Goal: Find specific page/section: Find specific page/section

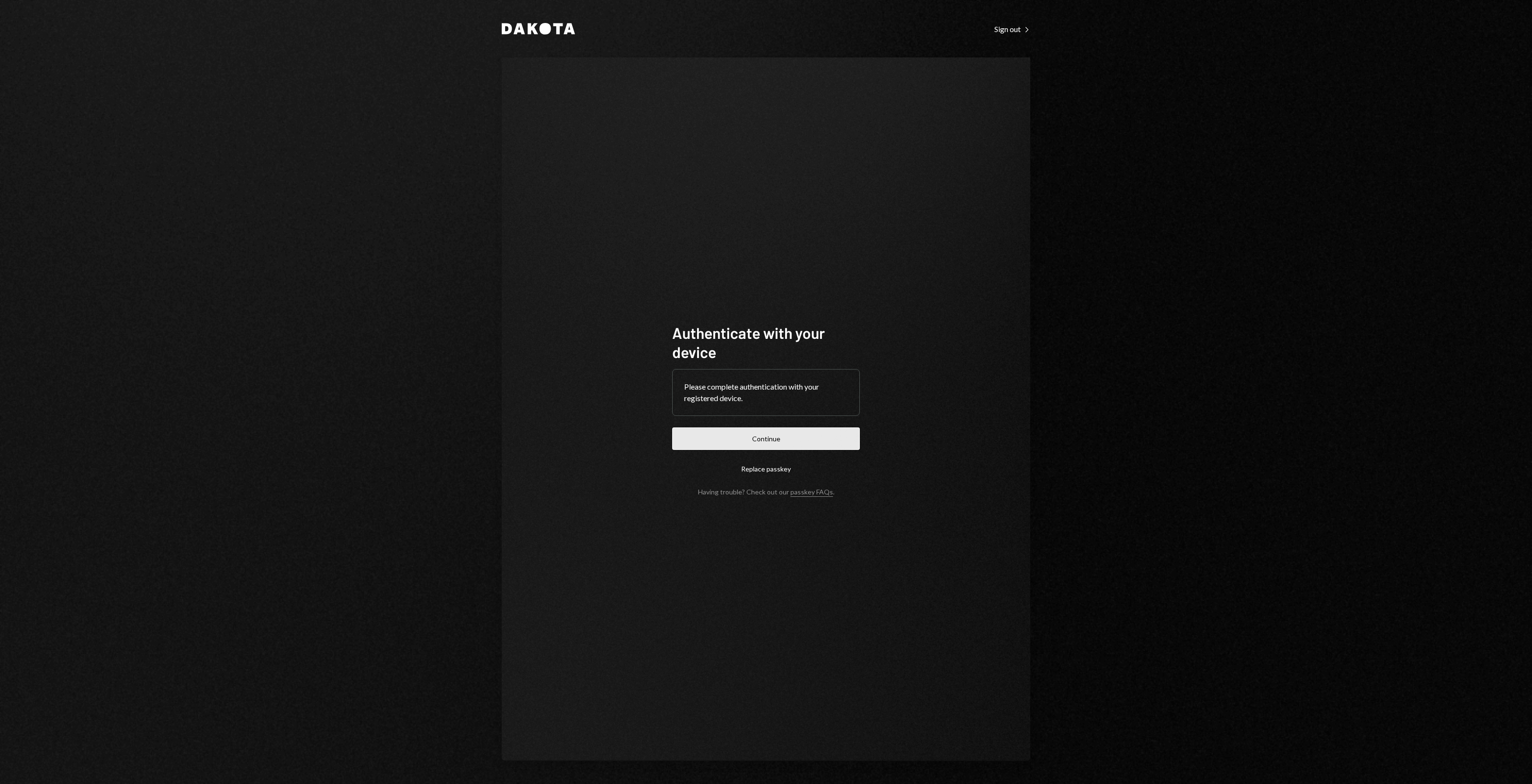
click at [766, 434] on button "Continue" at bounding box center [765, 438] width 187 height 23
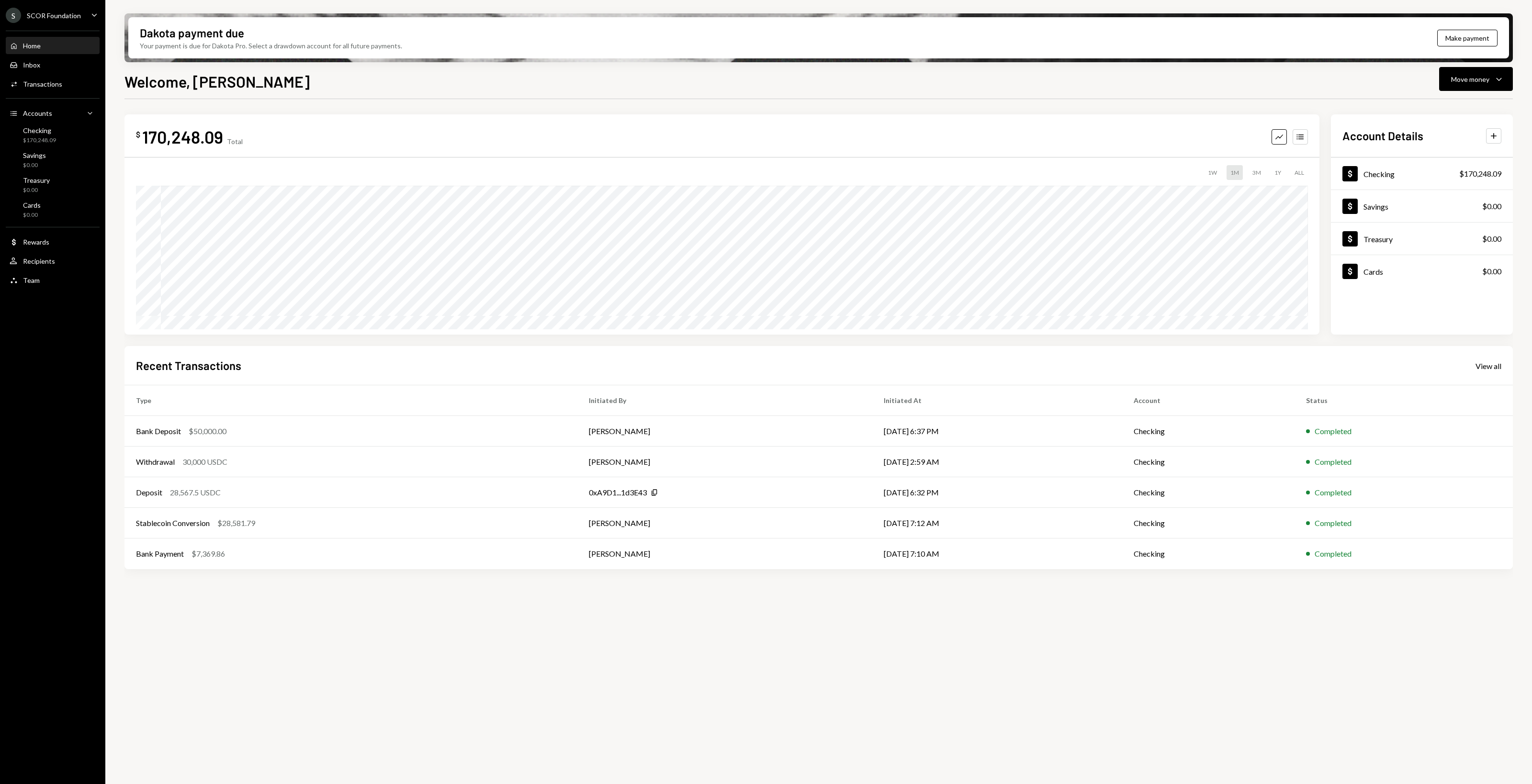
click at [429, 656] on div "$ 170,248.09 Total Graph Accounts 1W 1M 3M 1Y ALL Account Details Plus Dollar C…" at bounding box center [818, 446] width 1388 height 696
drag, startPoint x: 403, startPoint y: 652, endPoint x: 378, endPoint y: 642, distance: 26.9
drag, startPoint x: 378, startPoint y: 642, endPoint x: 362, endPoint y: 640, distance: 16.1
click at [362, 640] on div "$ 170,248.09 Total Graph Accounts 1W 1M 3M 1Y ALL Account Details Plus Dollar C…" at bounding box center [818, 446] width 1388 height 696
drag, startPoint x: 339, startPoint y: 640, endPoint x: 308, endPoint y: 637, distance: 31.1
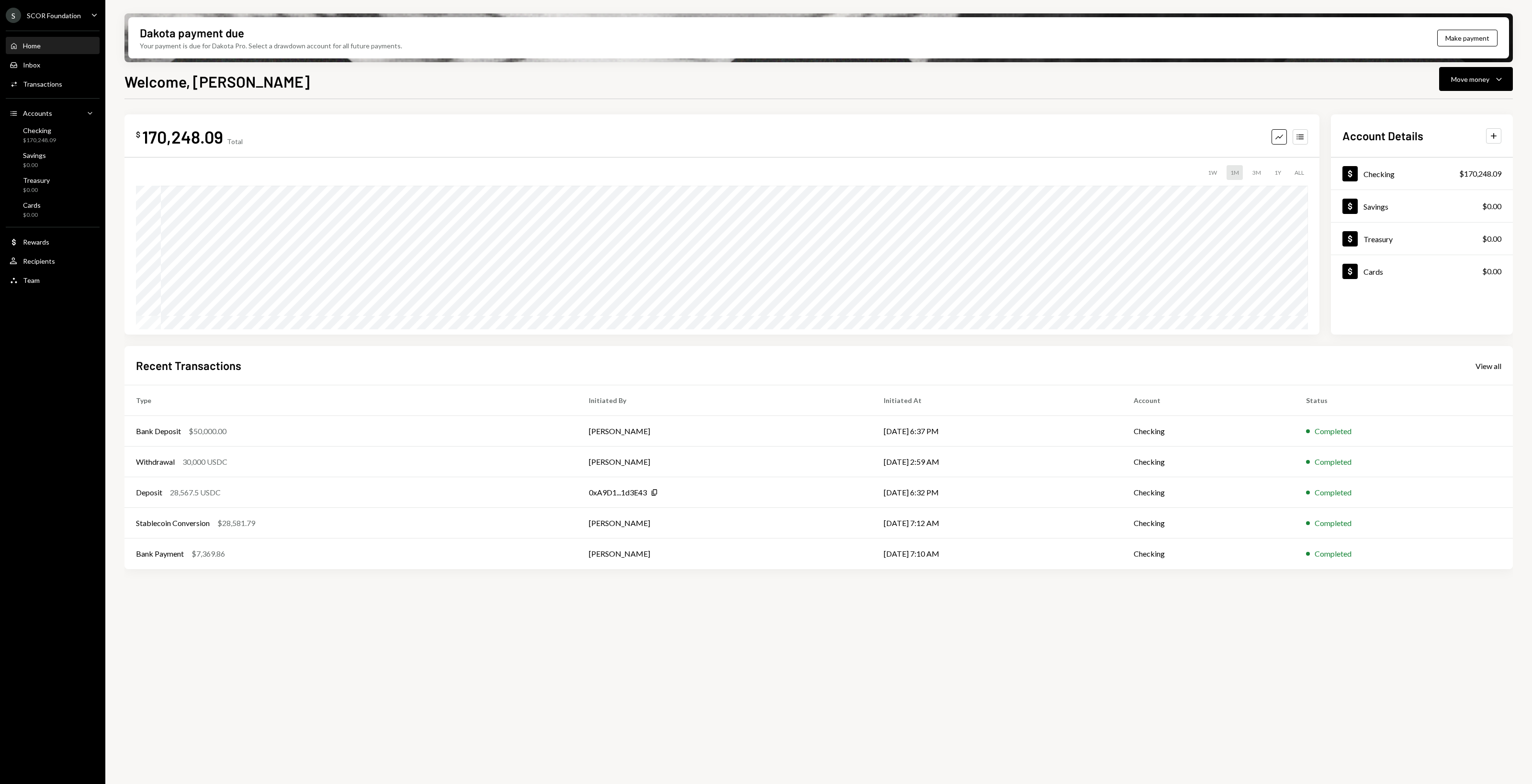
click at [308, 637] on div "$ 170,248.09 Total Graph Accounts 1W 1M 3M 1Y ALL Account Details Plus Dollar C…" at bounding box center [818, 446] width 1388 height 696
drag, startPoint x: 292, startPoint y: 637, endPoint x: 284, endPoint y: 636, distance: 8.1
drag, startPoint x: 284, startPoint y: 636, endPoint x: 254, endPoint y: 636, distance: 30.0
click at [270, 635] on div "$ 170,248.09 Total Graph Accounts 1W 1M 3M 1Y ALL Account Details Plus Dollar C…" at bounding box center [818, 446] width 1388 height 696
drag, startPoint x: 254, startPoint y: 636, endPoint x: 247, endPoint y: 635, distance: 7.1
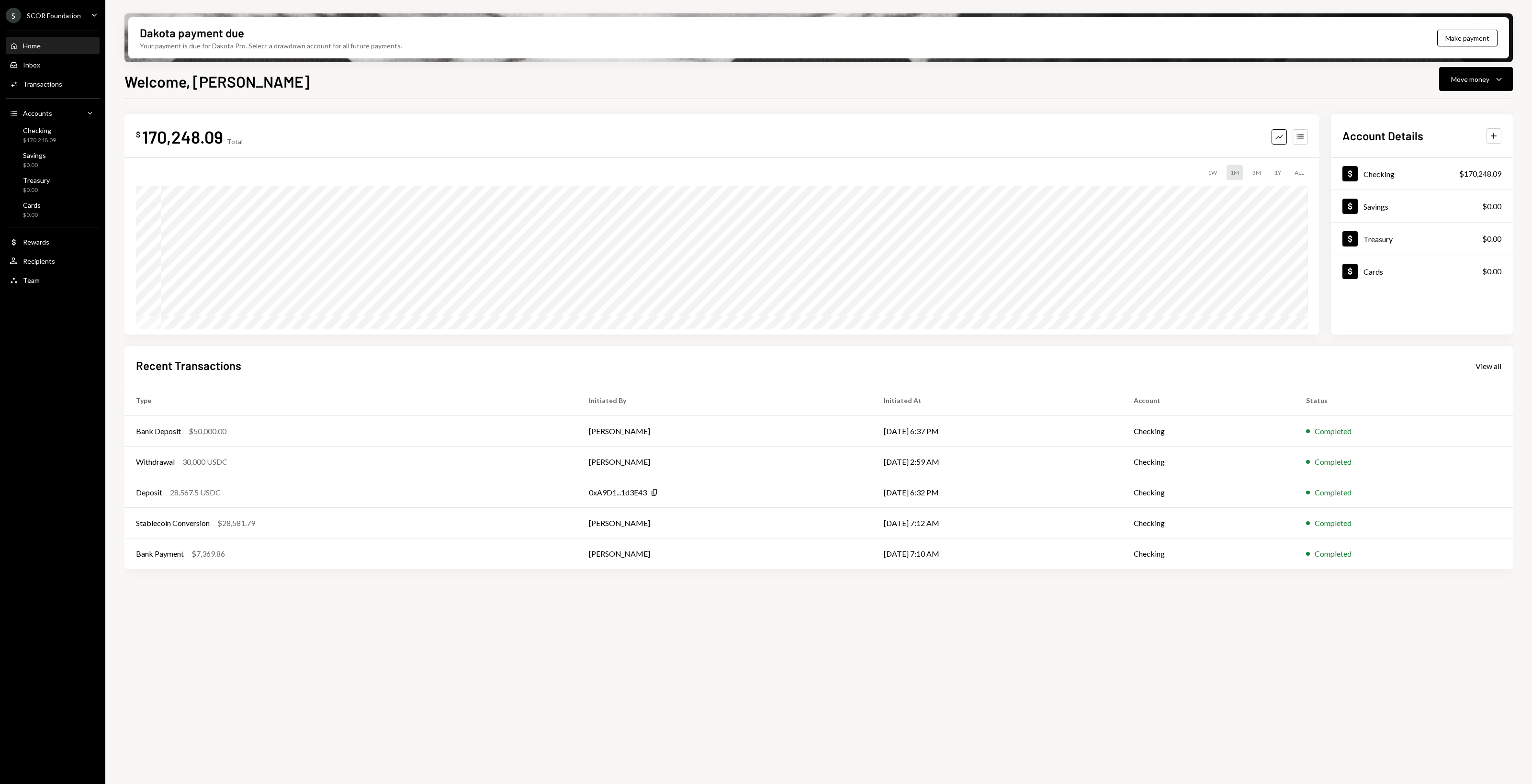
drag, startPoint x: 247, startPoint y: 635, endPoint x: 243, endPoint y: 635, distance: 4.0
click at [243, 635] on div "$ 170,248.09 Total Graph Accounts 1W 1M 3M 1Y ALL Account Details Plus Dollar C…" at bounding box center [818, 446] width 1388 height 696
drag, startPoint x: 243, startPoint y: 635, endPoint x: 235, endPoint y: 632, distance: 8.5
click at [235, 632] on div "$ 170,248.09 Total Graph Accounts 1W 1M 3M 1Y ALL Account Details Plus Dollar C…" at bounding box center [818, 446] width 1388 height 696
drag, startPoint x: 688, startPoint y: 615, endPoint x: 676, endPoint y: 615, distance: 12.0
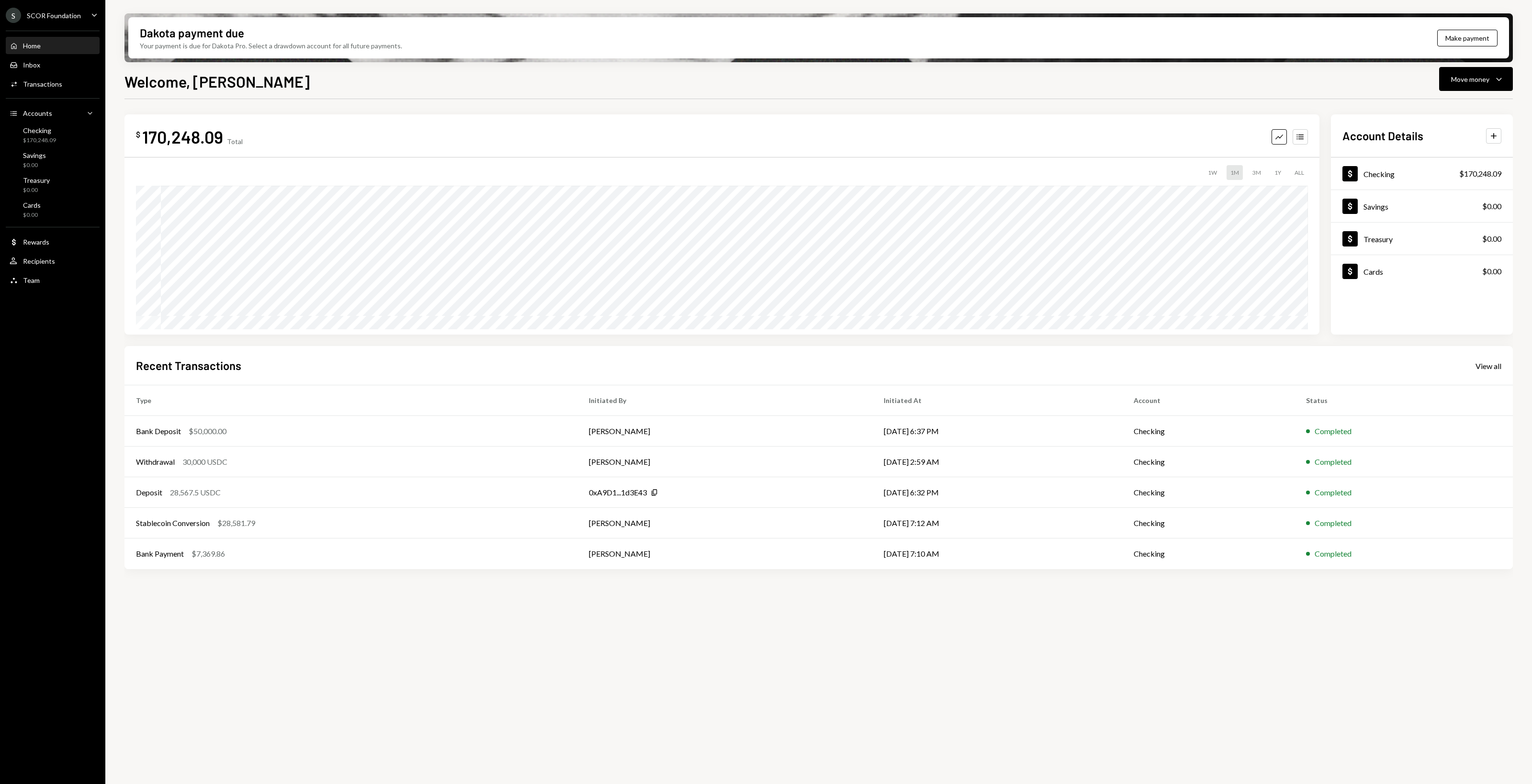
drag, startPoint x: 676, startPoint y: 615, endPoint x: 575, endPoint y: 621, distance: 101.2
click at [575, 621] on div "$ 170,248.09 Total Graph Accounts 1W 1M 3M 1Y ALL Account Details Plus Dollar C…" at bounding box center [818, 446] width 1388 height 696
drag, startPoint x: 539, startPoint y: 628, endPoint x: 493, endPoint y: 620, distance: 46.7
drag, startPoint x: 493, startPoint y: 620, endPoint x: 461, endPoint y: 620, distance: 32.0
click at [485, 620] on div "$ 170,248.09 Total Graph Accounts 1W 1M 3M 1Y ALL Account Details Plus Dollar C…" at bounding box center [818, 446] width 1388 height 696
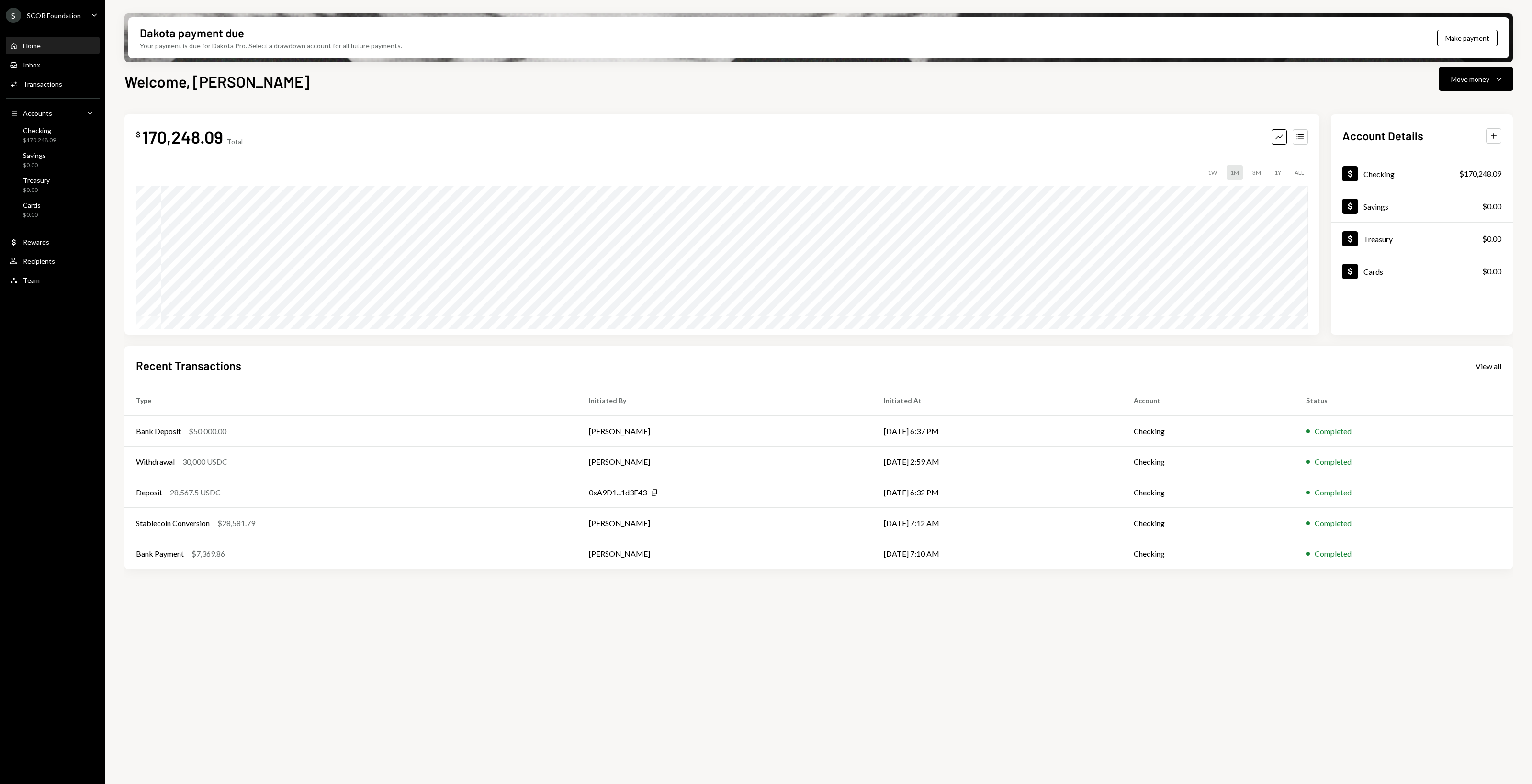
drag, startPoint x: 461, startPoint y: 620, endPoint x: 425, endPoint y: 620, distance: 36.0
click at [422, 620] on div "$ 170,248.09 Total Graph Accounts 1W 1M 3M 1Y ALL Account Details Plus Dollar C…" at bounding box center [818, 446] width 1388 height 696
drag, startPoint x: 418, startPoint y: 622, endPoint x: 400, endPoint y: 624, distance: 18.1
click at [396, 624] on div "$ 170,248.09 Total Graph Accounts 1W 1M 3M 1Y ALL Account Details Plus Dollar C…" at bounding box center [818, 446] width 1388 height 696
drag, startPoint x: 378, startPoint y: 624, endPoint x: 340, endPoint y: 628, distance: 38.2
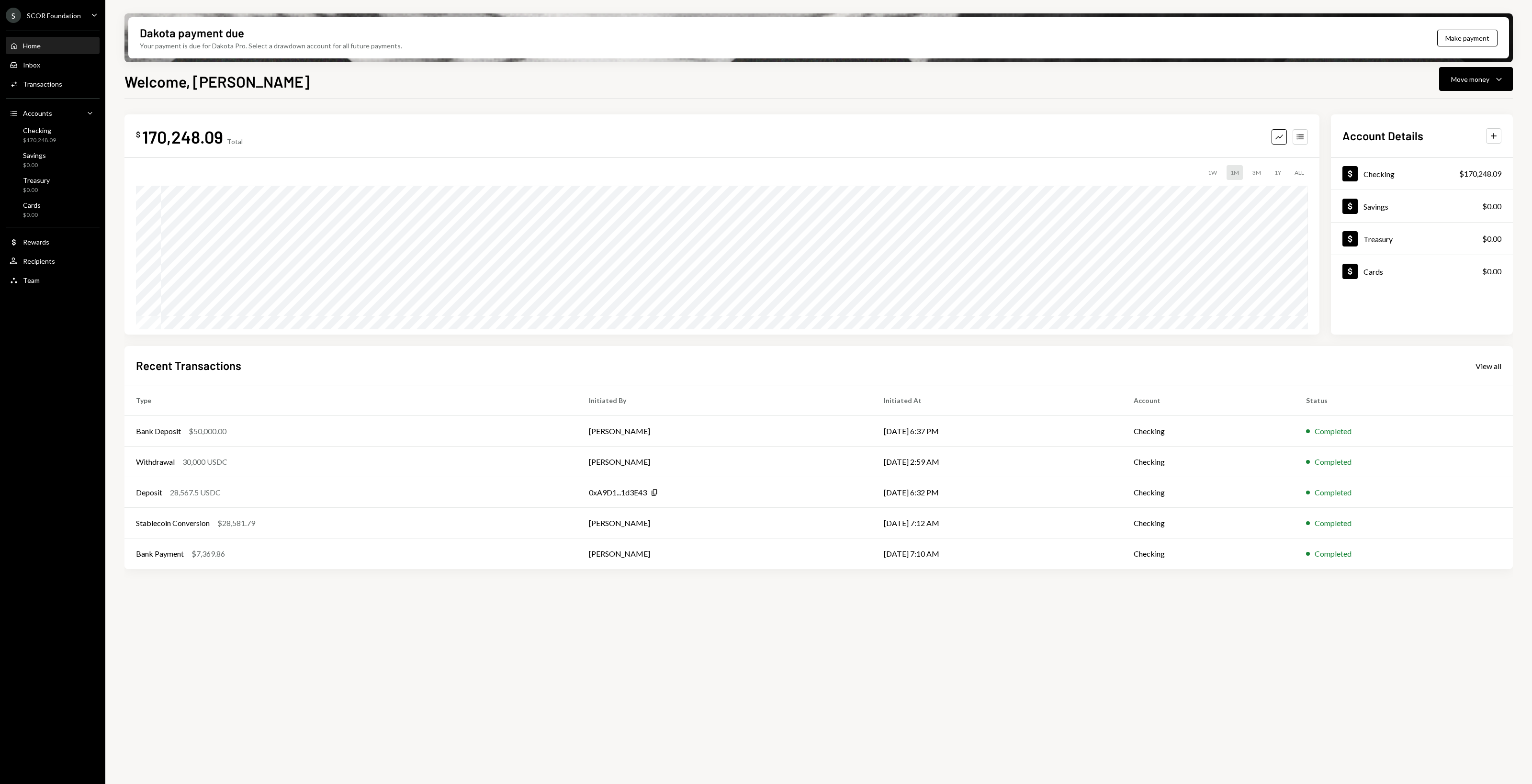
click at [371, 623] on div "$ 170,248.09 Total Graph Accounts 1W 1M 3M 1Y ALL Account Details Plus Dollar C…" at bounding box center [818, 446] width 1388 height 696
drag, startPoint x: 340, startPoint y: 628, endPoint x: 328, endPoint y: 626, distance: 12.2
drag, startPoint x: 328, startPoint y: 626, endPoint x: 314, endPoint y: 624, distance: 14.1
click at [323, 625] on div "$ 170,248.09 Total Graph Accounts 1W 1M 3M 1Y ALL Account Details Plus Dollar C…" at bounding box center [818, 446] width 1388 height 696
drag, startPoint x: 314, startPoint y: 624, endPoint x: 309, endPoint y: 625, distance: 5.1
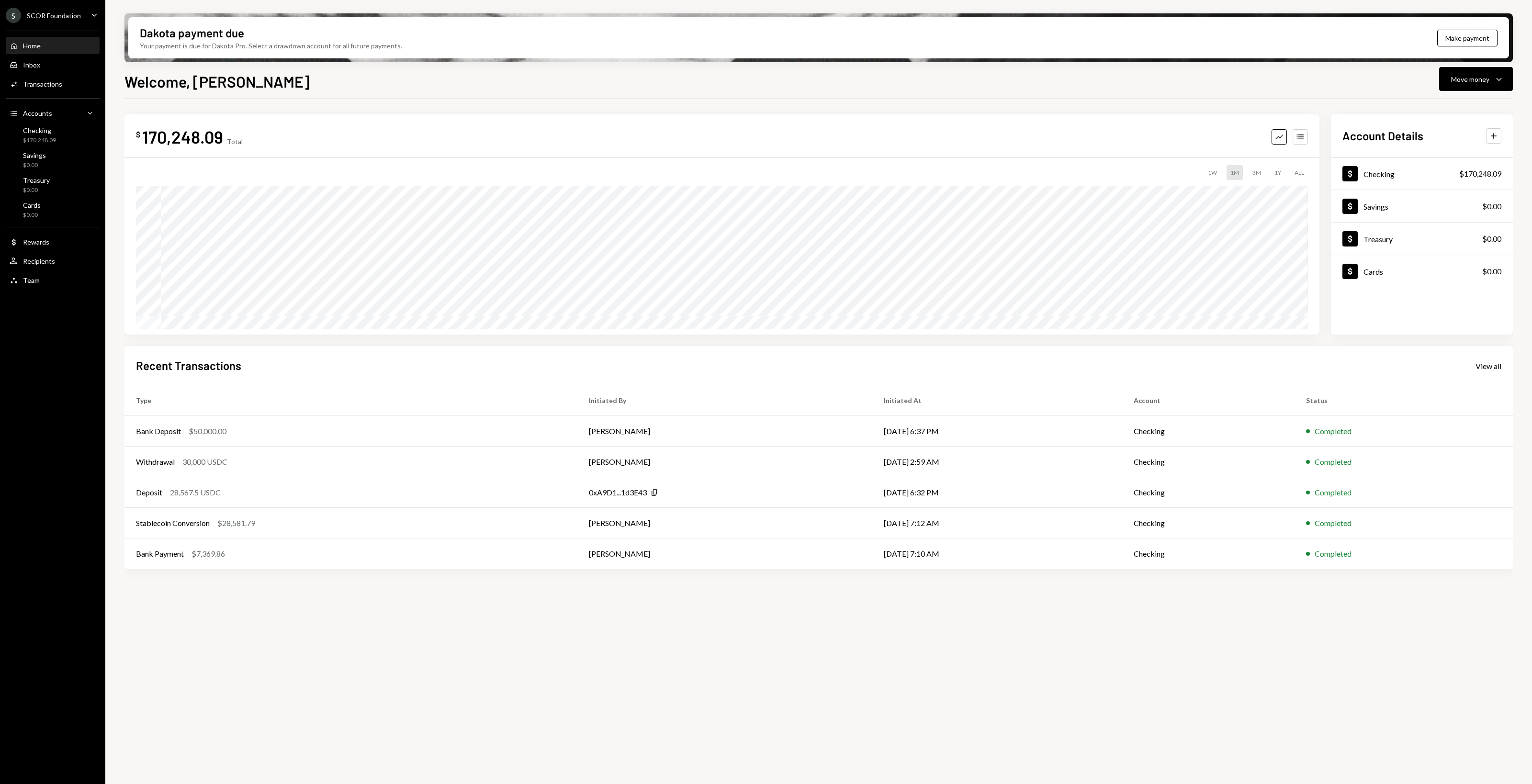
drag, startPoint x: 309, startPoint y: 625, endPoint x: 298, endPoint y: 621, distance: 11.7
click at [305, 623] on div "$ 170,248.09 Total Graph Accounts 1W 1M 3M 1Y ALL Account Details Plus Dollar C…" at bounding box center [818, 446] width 1388 height 696
click at [289, 620] on div "$ 170,248.09 Total Graph Accounts 1W 1M 3M 1Y ALL Account Details Plus Dollar C…" at bounding box center [818, 446] width 1388 height 696
click at [36, 80] on div "Transactions" at bounding box center [42, 83] width 39 height 8
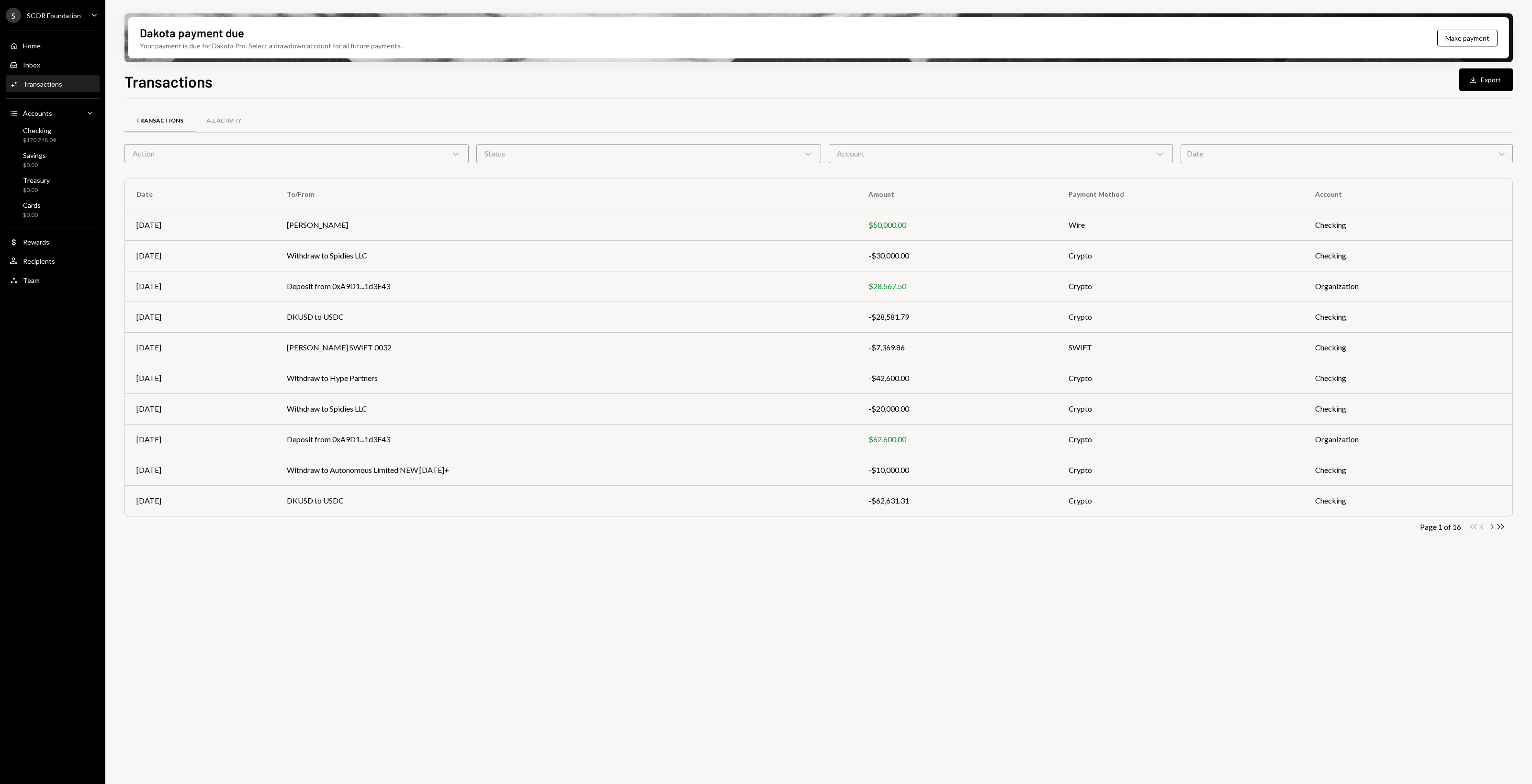
click at [1489, 525] on icon "Chevron Right" at bounding box center [1491, 527] width 9 height 9
drag, startPoint x: 1491, startPoint y: 534, endPoint x: 1491, endPoint y: 528, distance: 6.0
click at [1491, 532] on div "Transactions All Activity Action Chevron Down Status Chevron Down Account Chevr…" at bounding box center [818, 335] width 1388 height 442
click at [1491, 528] on icon "Chevron Right" at bounding box center [1491, 527] width 9 height 9
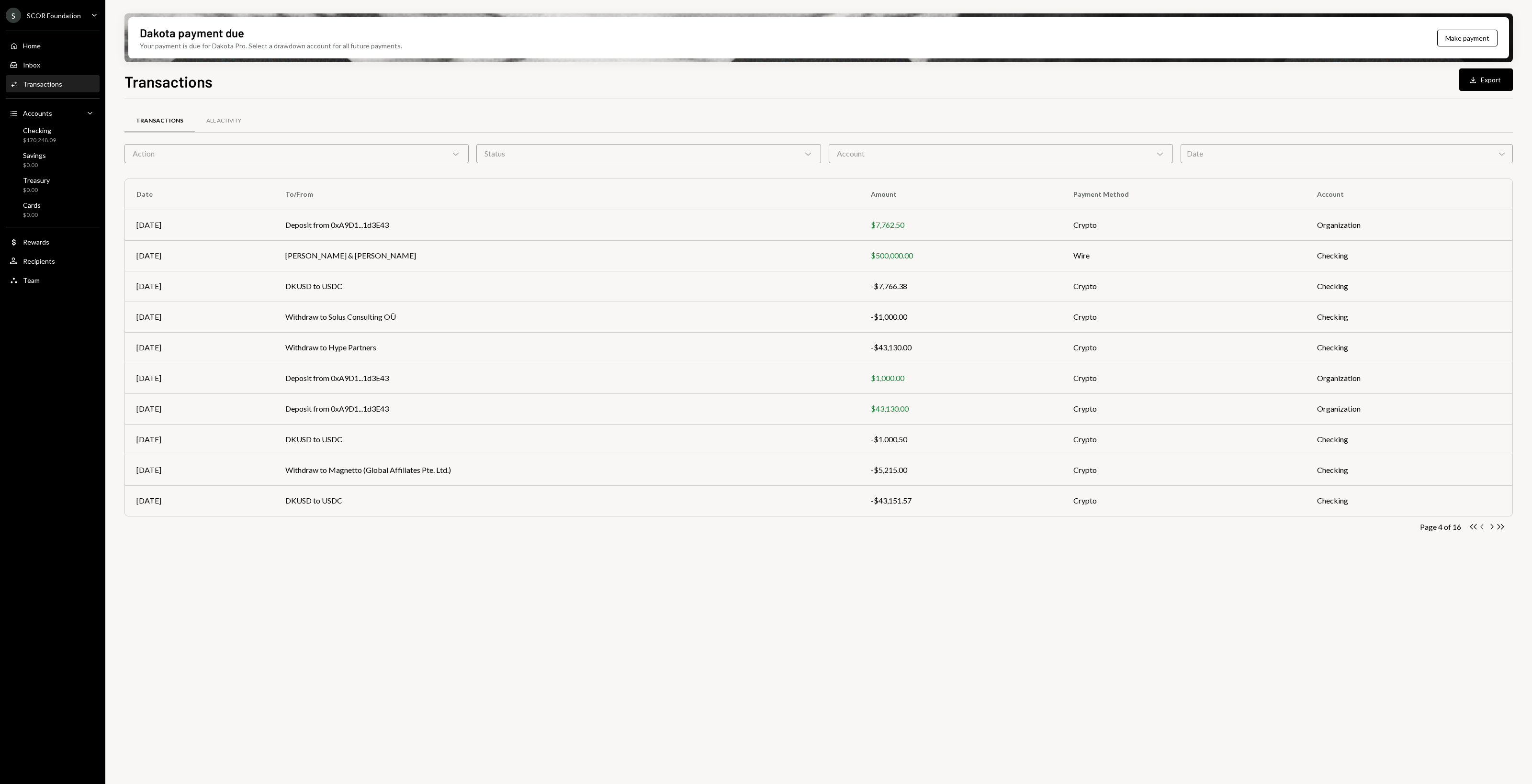
click at [1484, 528] on icon "Chevron Left" at bounding box center [1482, 527] width 9 height 9
